Goal: Find specific page/section: Find specific page/section

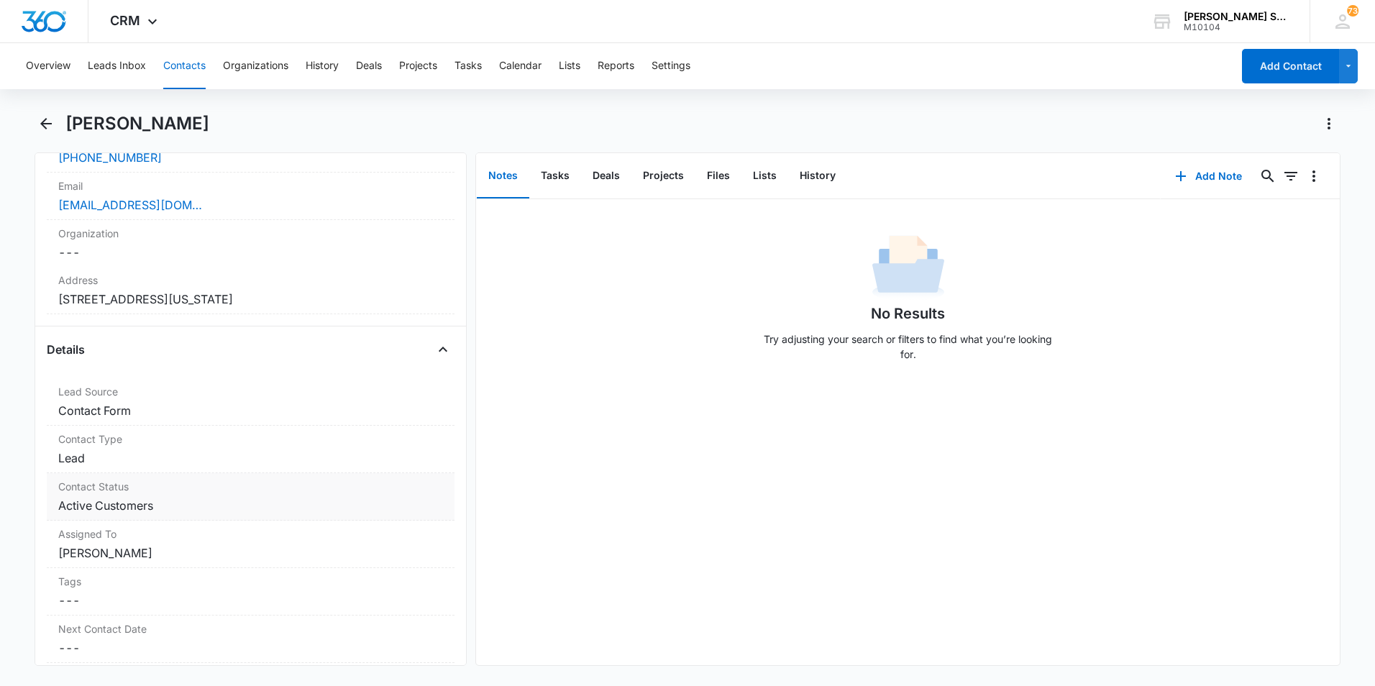
scroll to position [360, 0]
click at [47, 129] on icon "Back" at bounding box center [45, 123] width 17 height 17
click at [179, 58] on button "Contacts" at bounding box center [184, 66] width 42 height 46
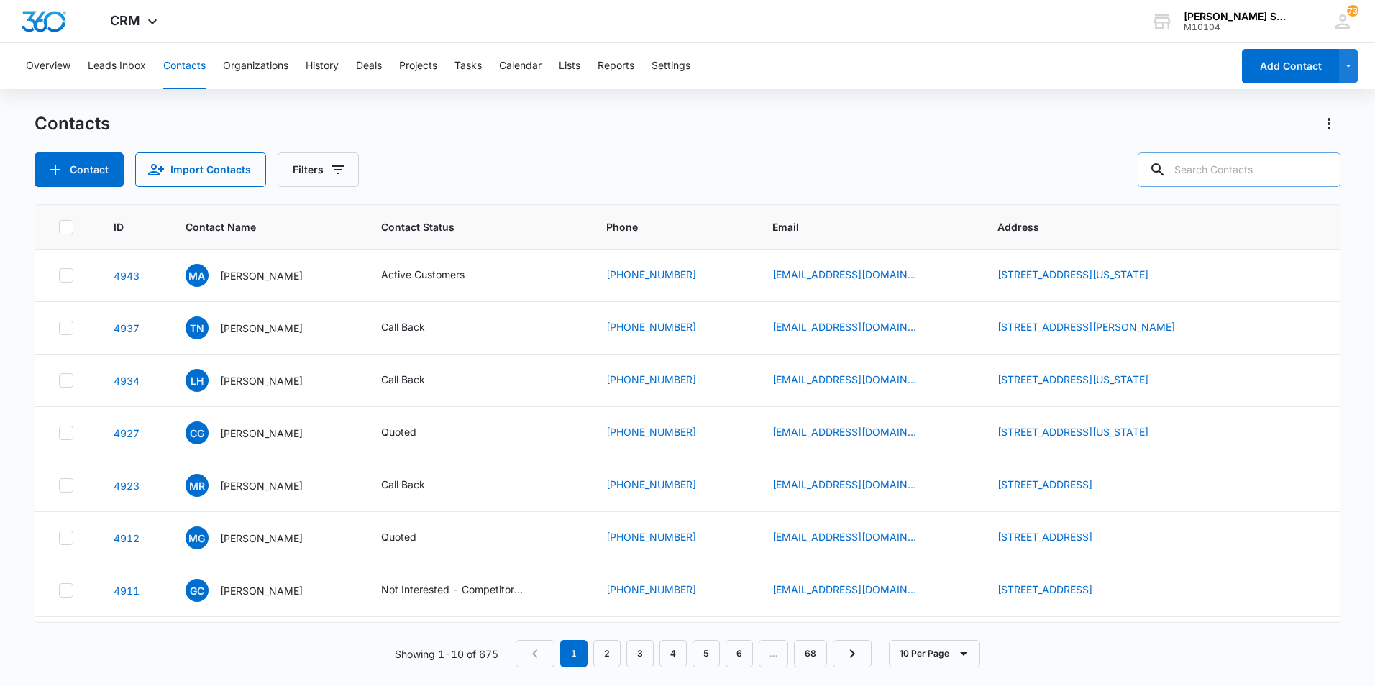
click at [1243, 176] on input "text" at bounding box center [1239, 169] width 203 height 35
type input "[PHONE_NUMBER]"
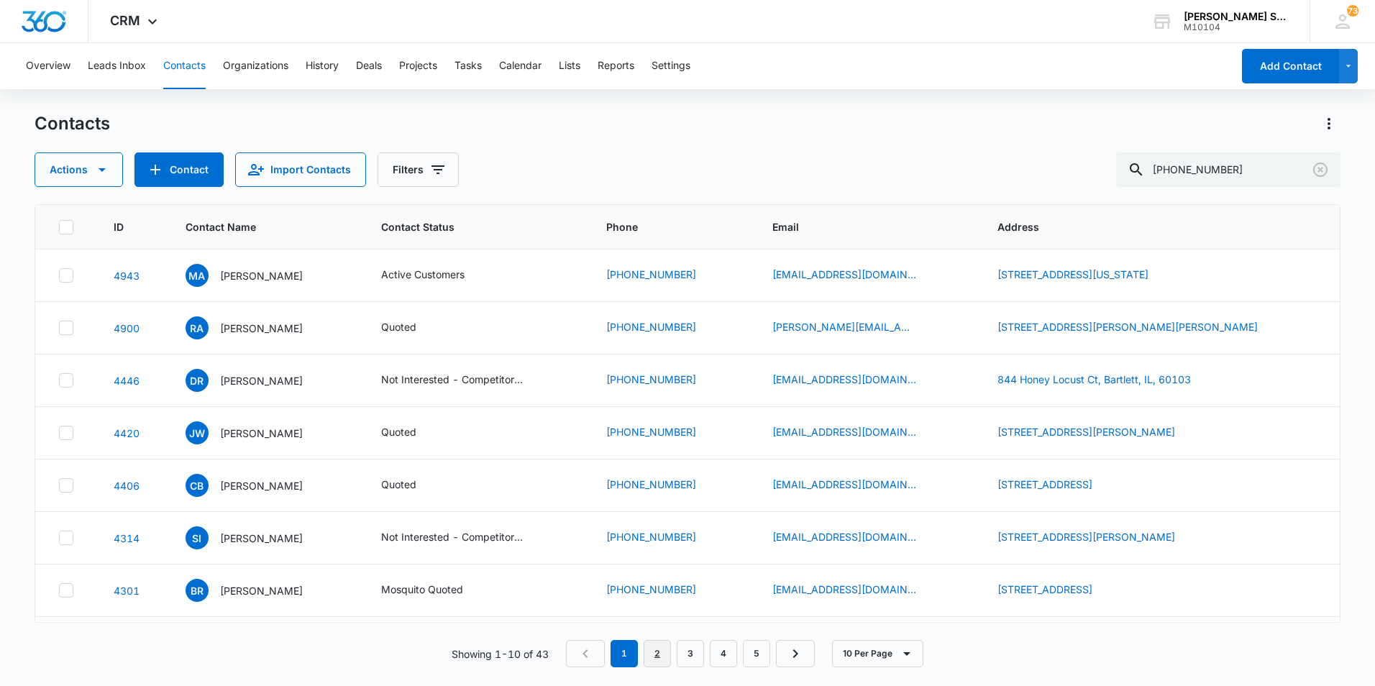
click at [663, 660] on link "2" at bounding box center [657, 653] width 27 height 27
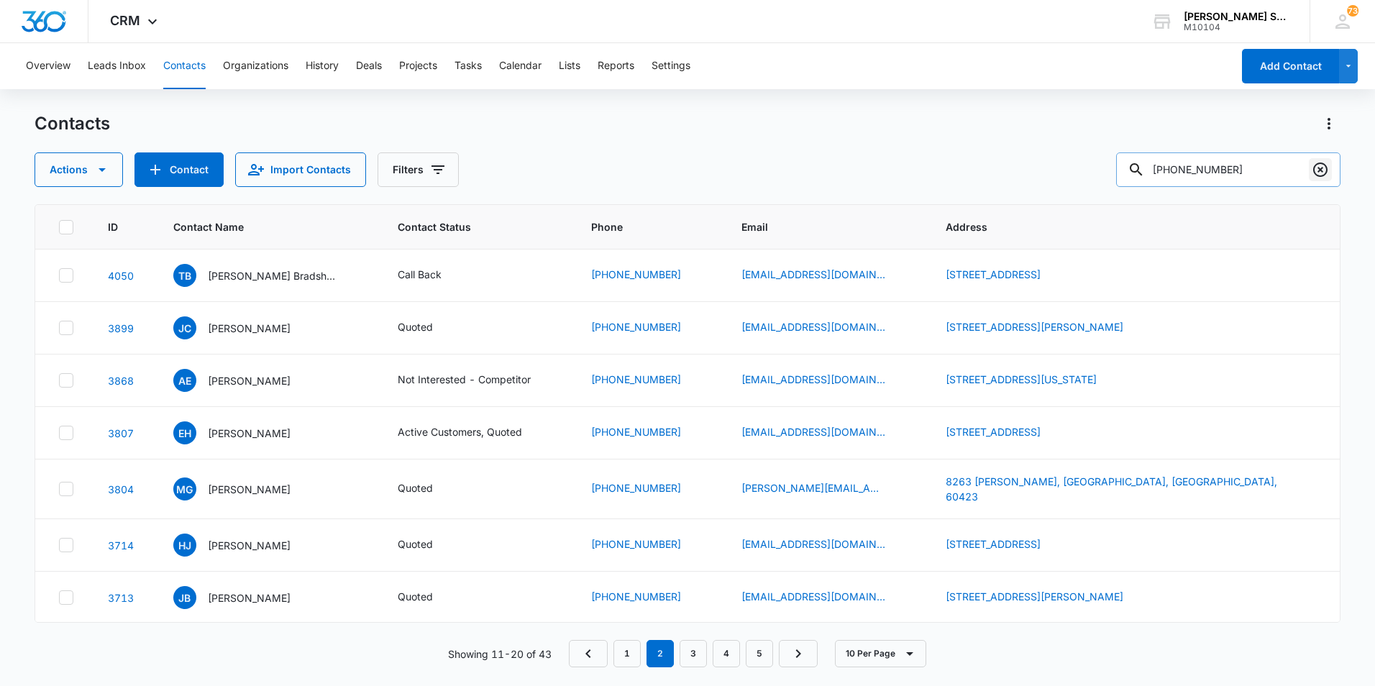
click at [1319, 176] on icon "Clear" at bounding box center [1320, 170] width 14 height 14
